Goal: Submit feedback/report problem

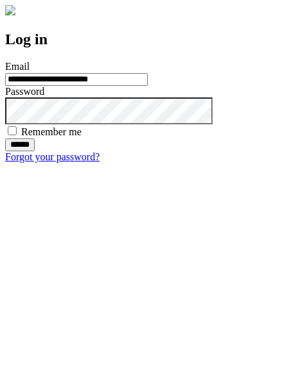
type input "**********"
click at [35, 151] on input "******" at bounding box center [20, 145] width 30 height 13
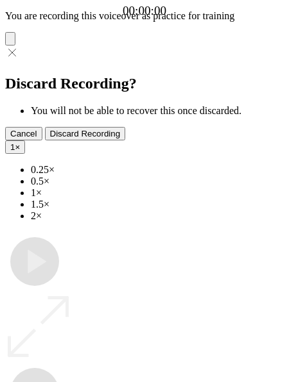
type input "**********"
